Goal: Task Accomplishment & Management: Manage account settings

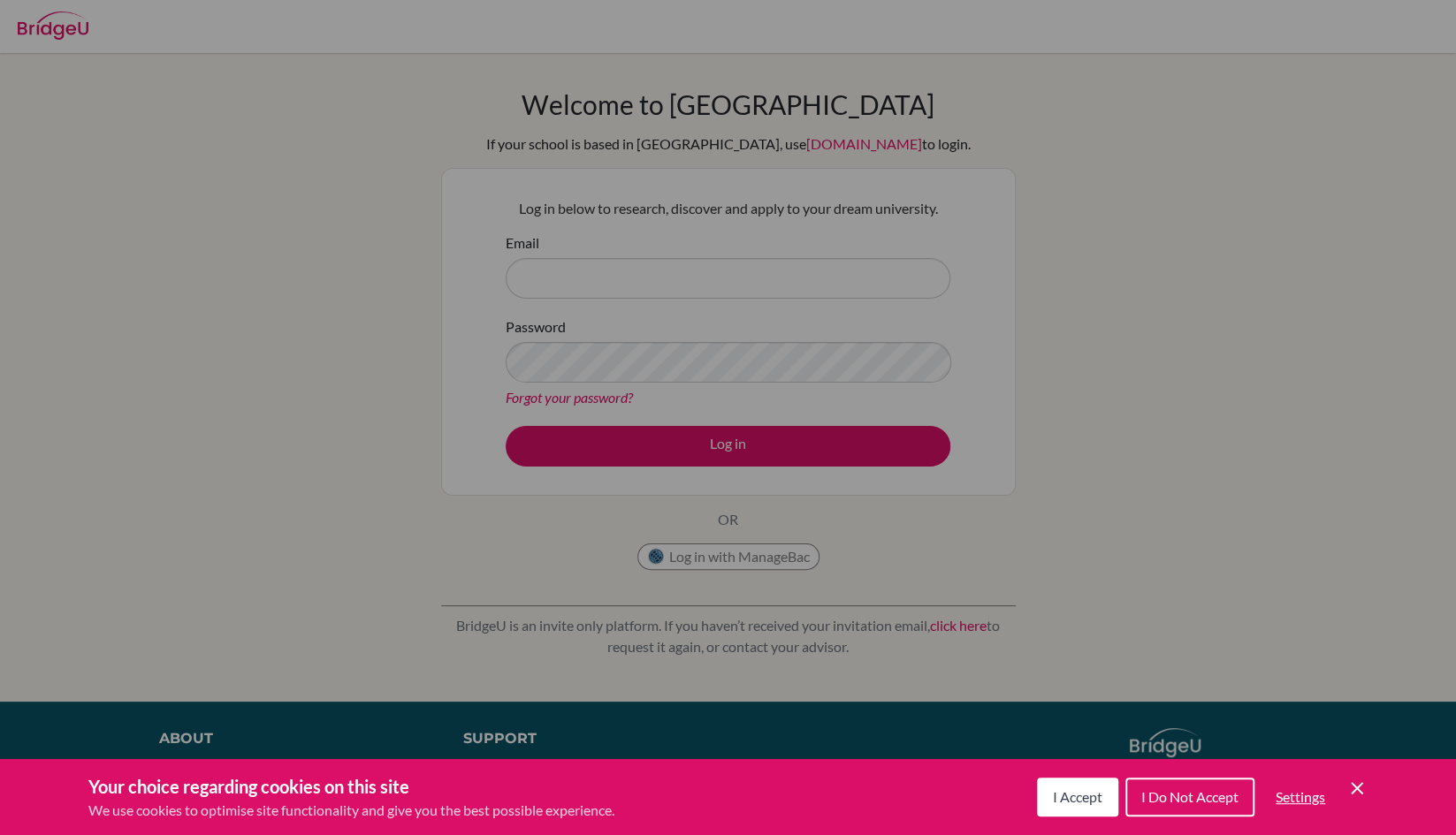
click at [1076, 791] on span "I Accept" at bounding box center [1078, 797] width 49 height 17
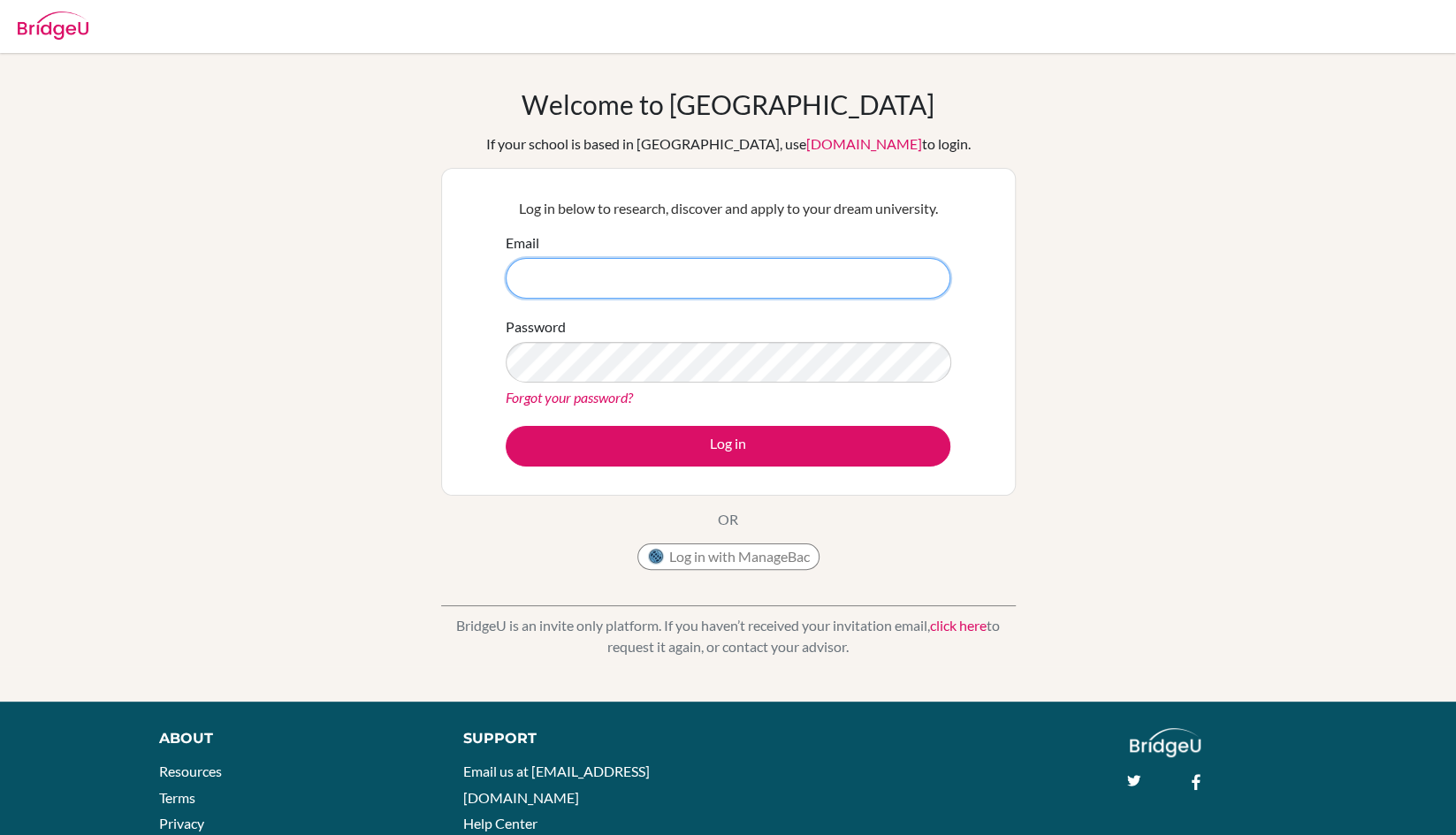
click at [664, 281] on input "Email" at bounding box center [728, 278] width 445 height 40
type input "[EMAIL_ADDRESS][DOMAIN_NAME]"
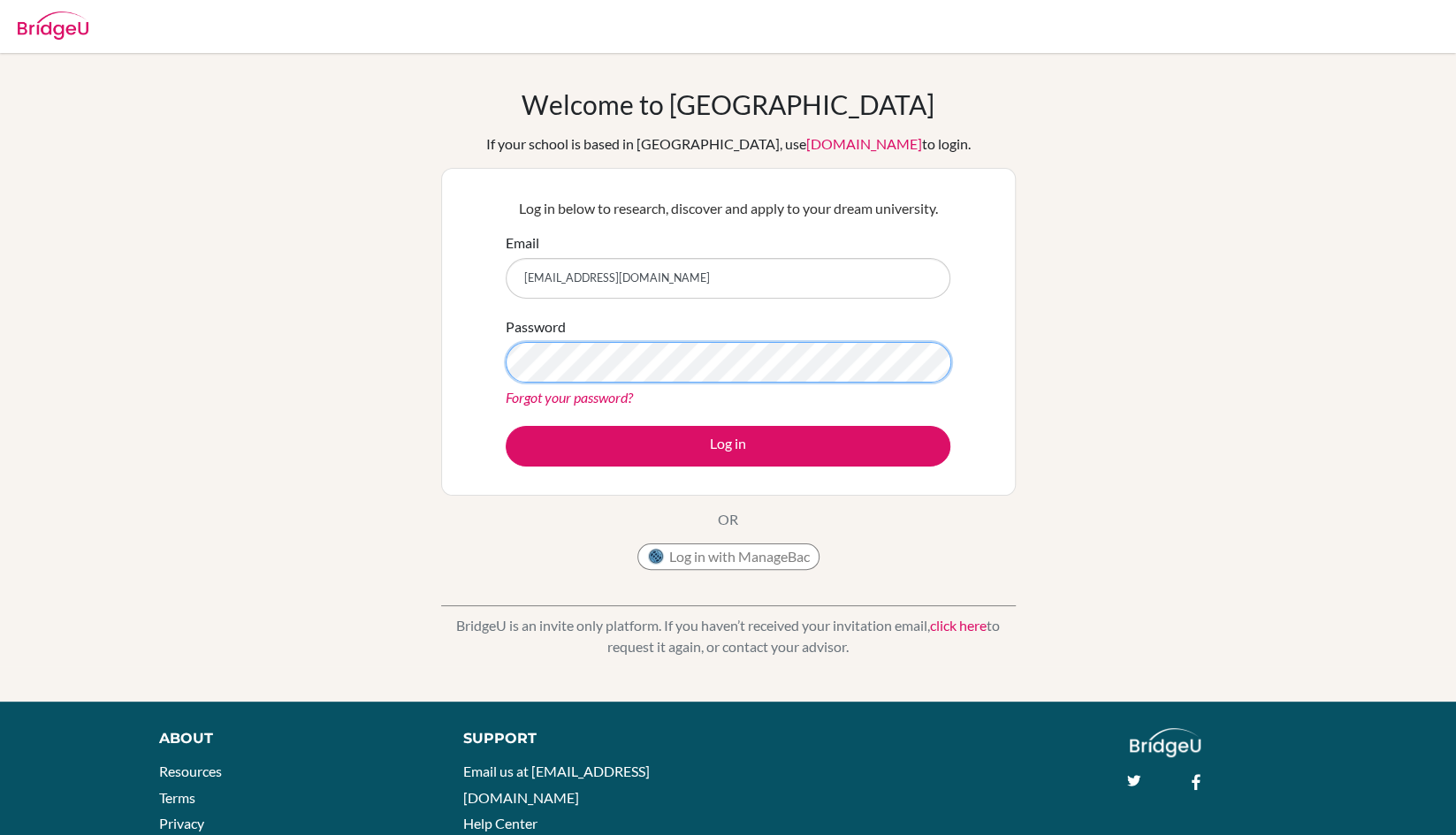
click at [505, 426] on button "Log in" at bounding box center [728, 446] width 445 height 40
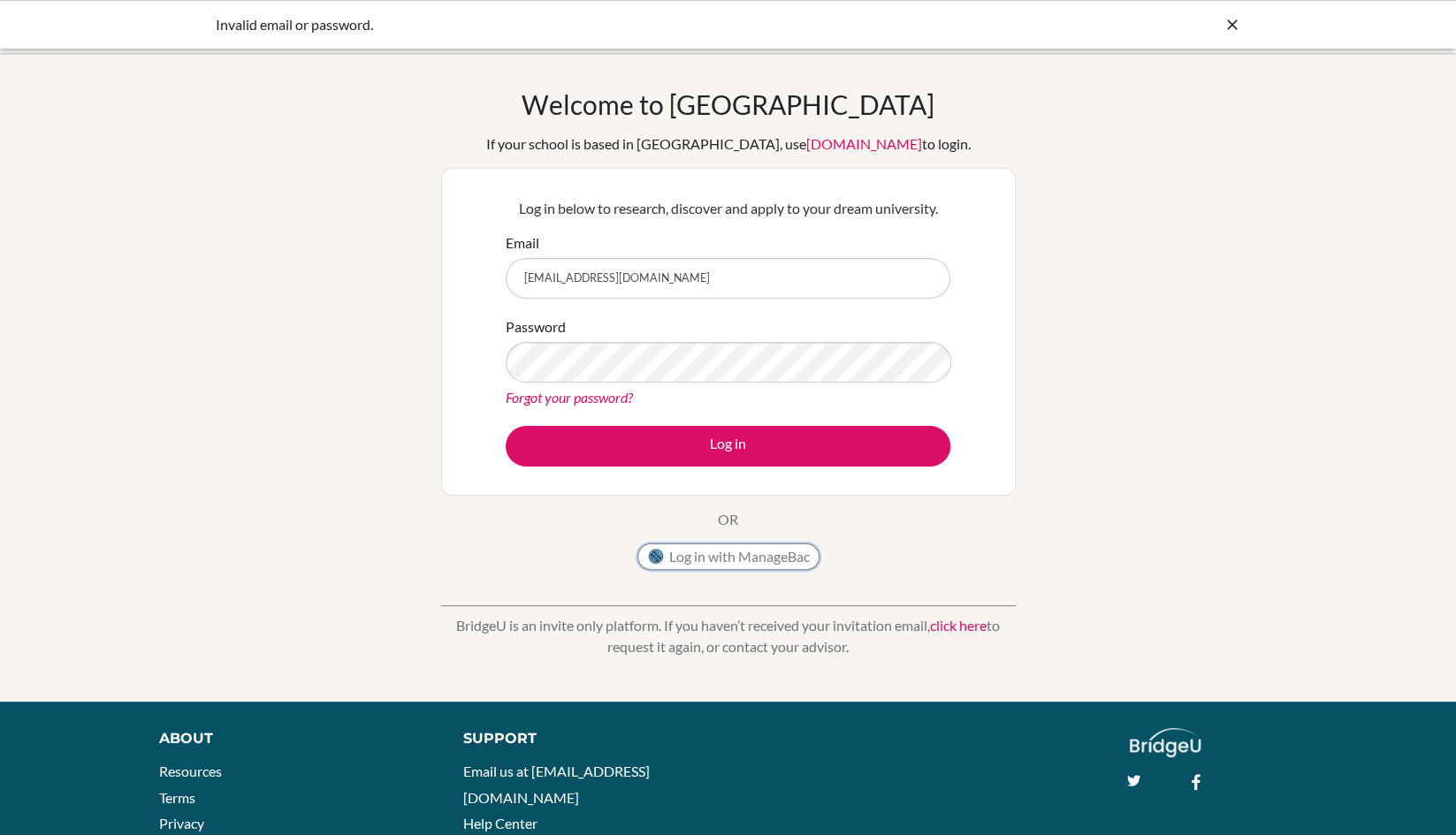
click at [704, 547] on button "Log in with ManageBac" at bounding box center [728, 556] width 182 height 27
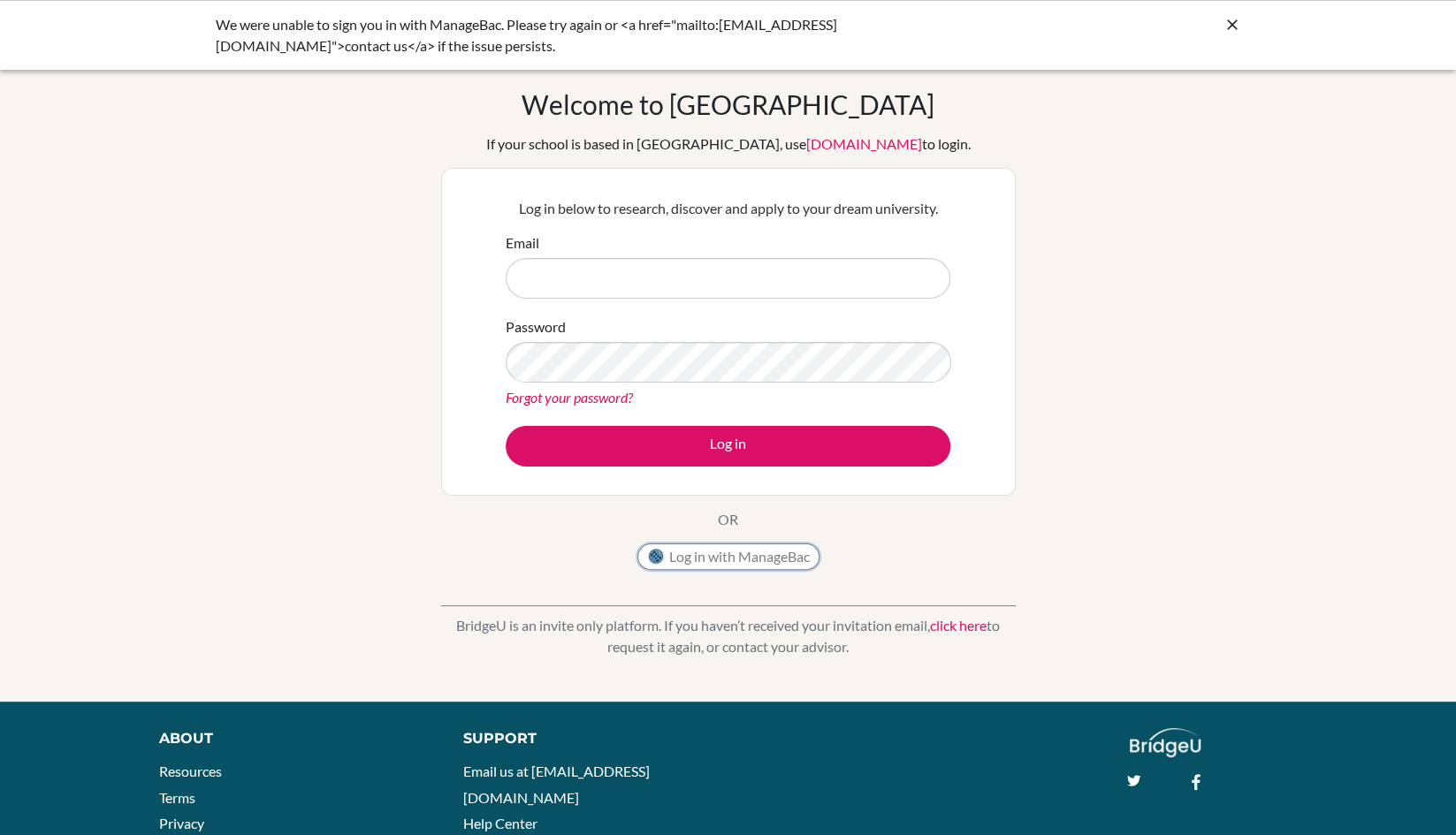
click at [763, 560] on button "Log in with ManageBac" at bounding box center [728, 556] width 182 height 27
click at [655, 265] on input "Email" at bounding box center [728, 278] width 445 height 40
type input "[EMAIL_ADDRESS][DOMAIN_NAME]"
click at [505, 426] on button "Log in" at bounding box center [728, 446] width 445 height 40
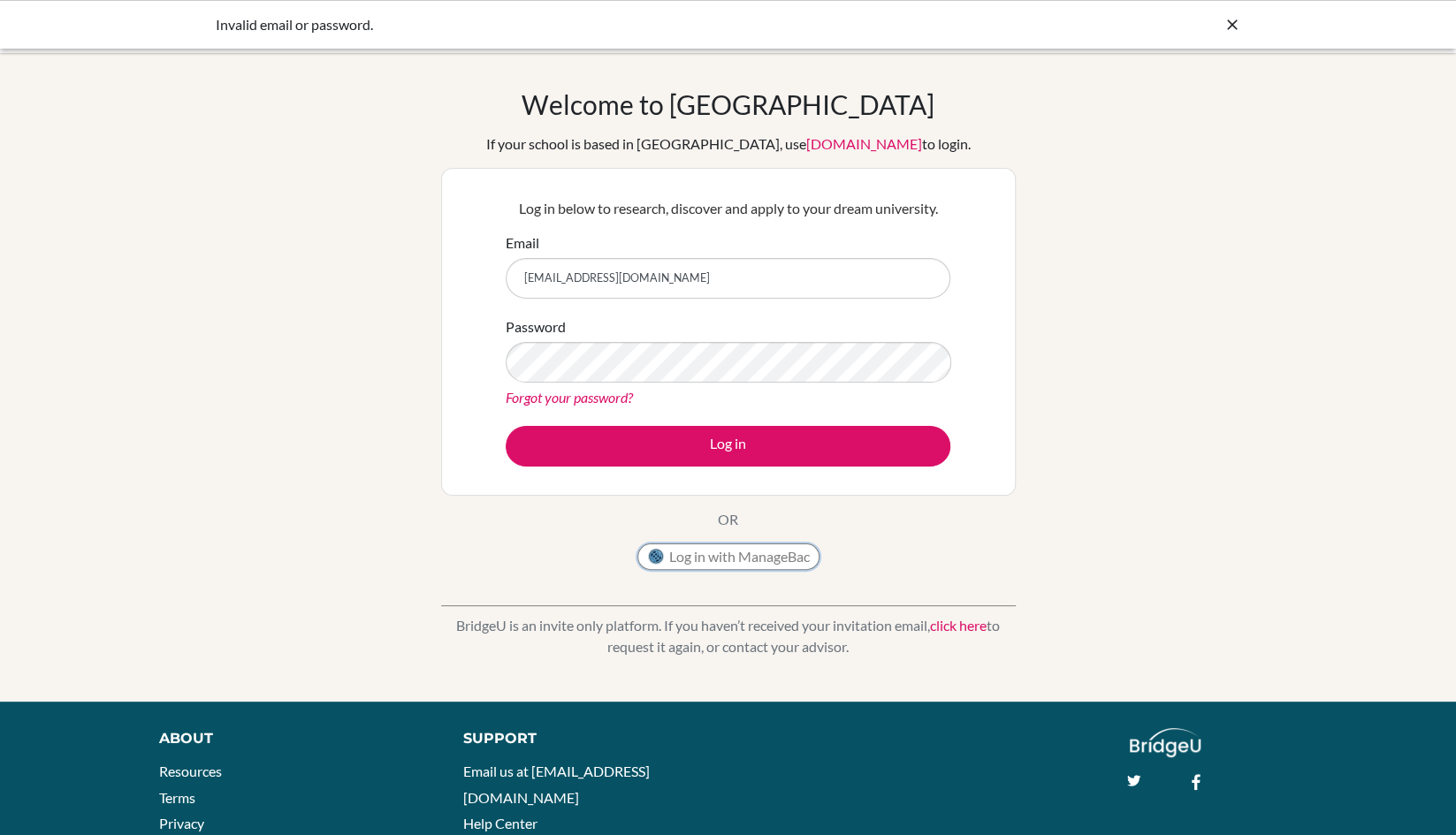
click at [681, 557] on button "Log in with ManageBac" at bounding box center [728, 556] width 182 height 27
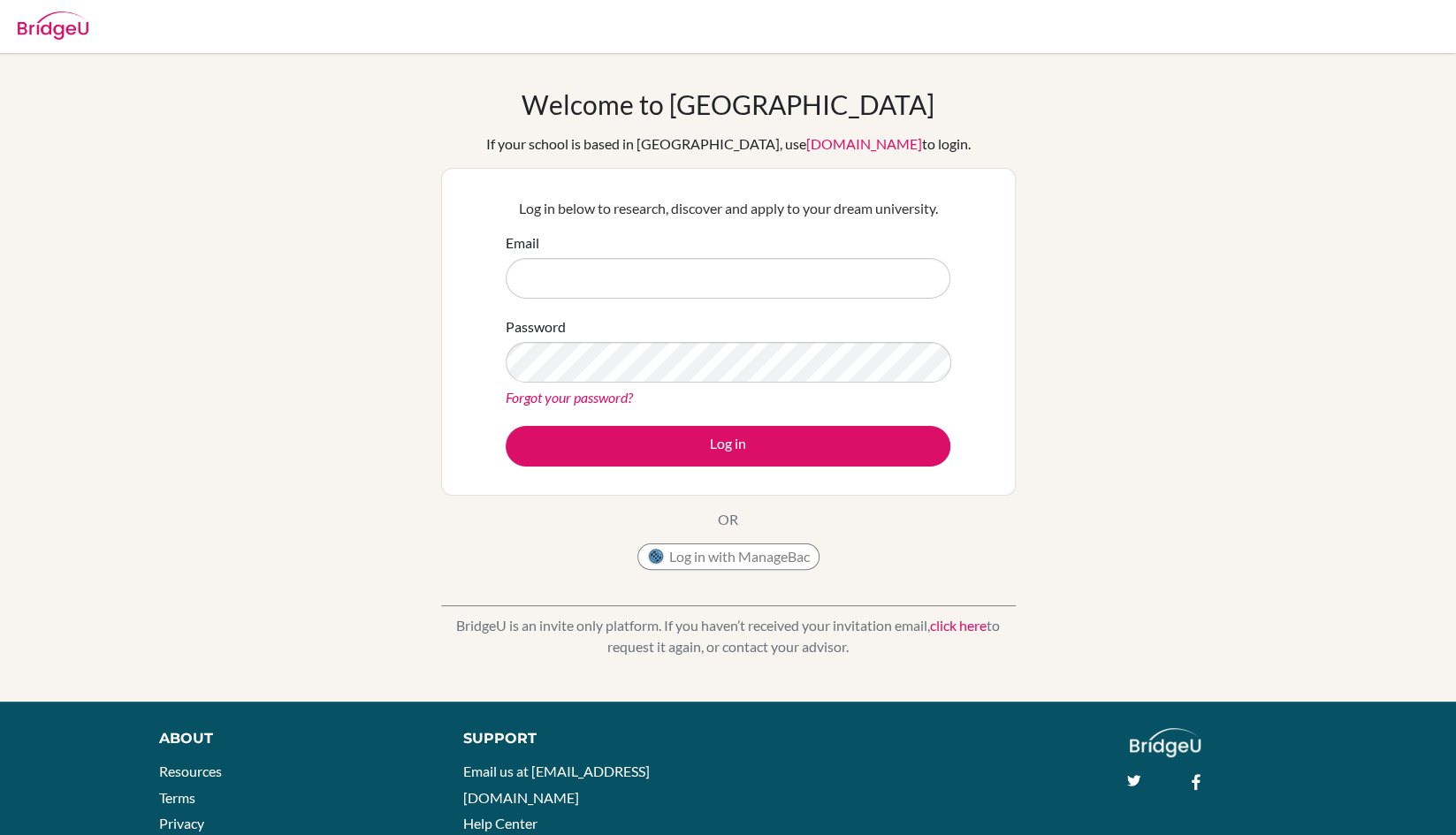
click at [734, 542] on div "Welcome to [GEOGRAPHIC_DATA] If your school is based in [GEOGRAPHIC_DATA], use …" at bounding box center [728, 334] width 574 height 490
click at [719, 547] on button "Log in with ManageBac" at bounding box center [728, 556] width 182 height 27
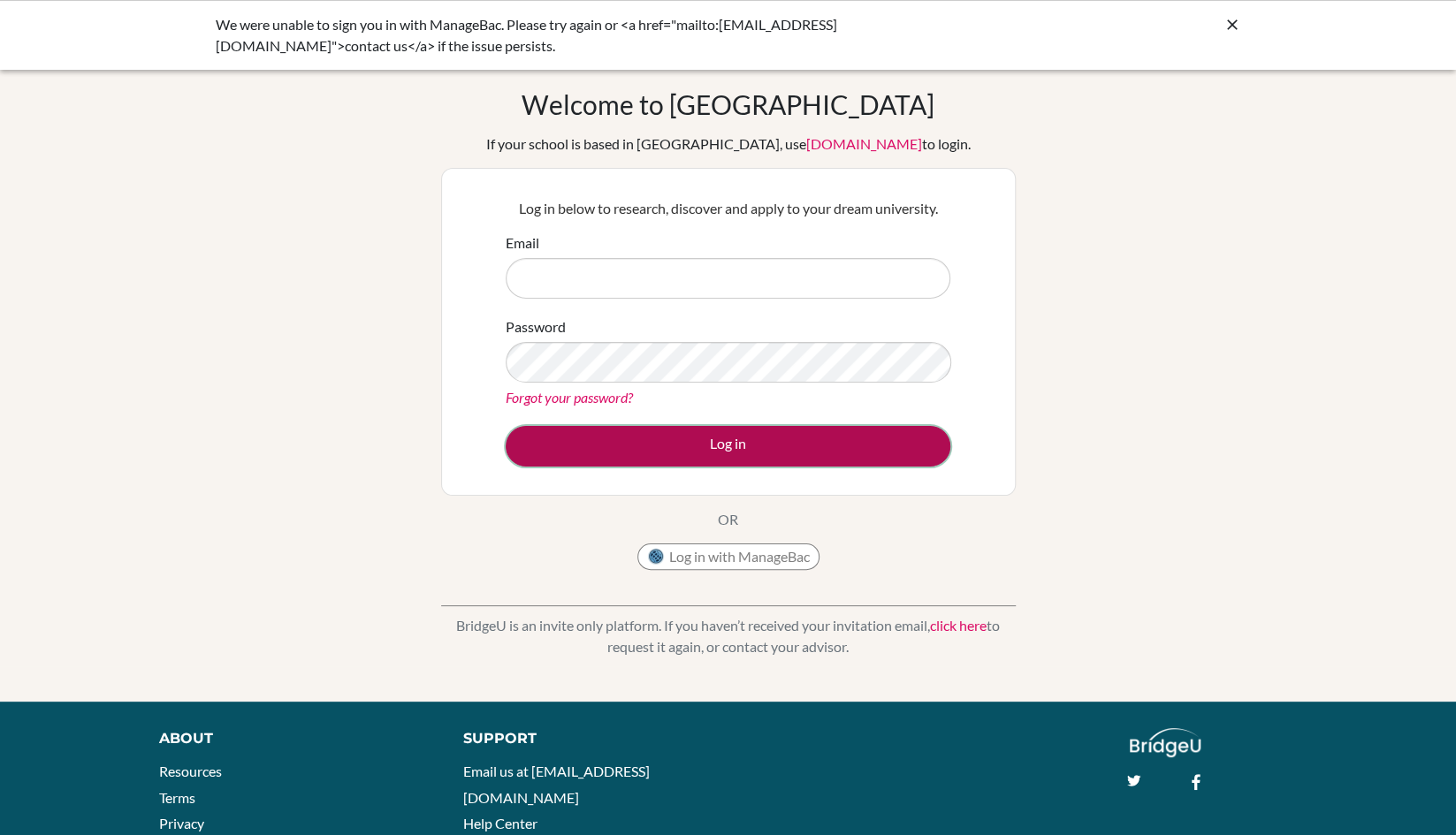
click at [777, 436] on button "Log in" at bounding box center [728, 446] width 445 height 40
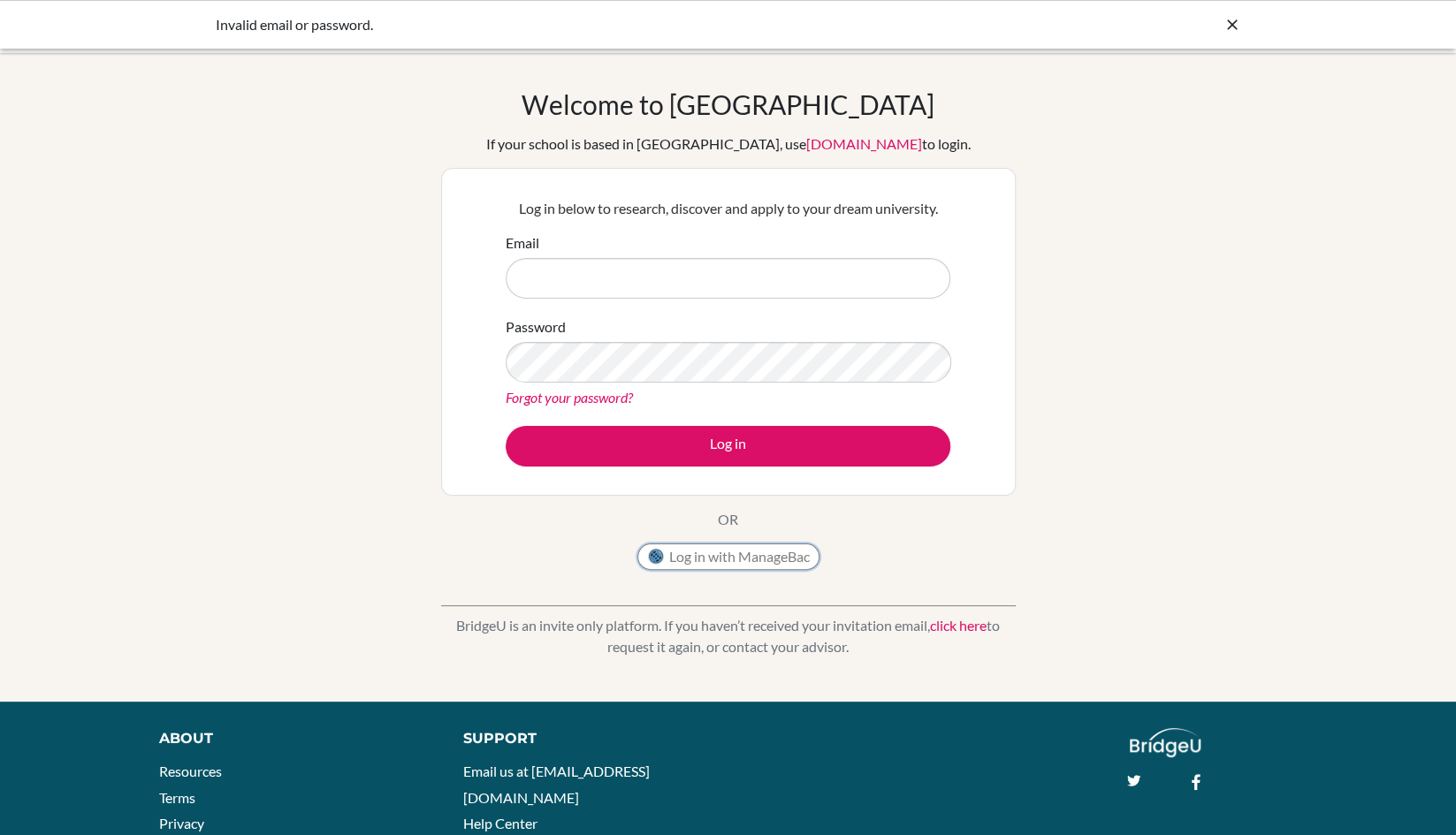
click at [726, 564] on button "Log in with ManageBac" at bounding box center [728, 556] width 182 height 27
